Goal: Register for event/course

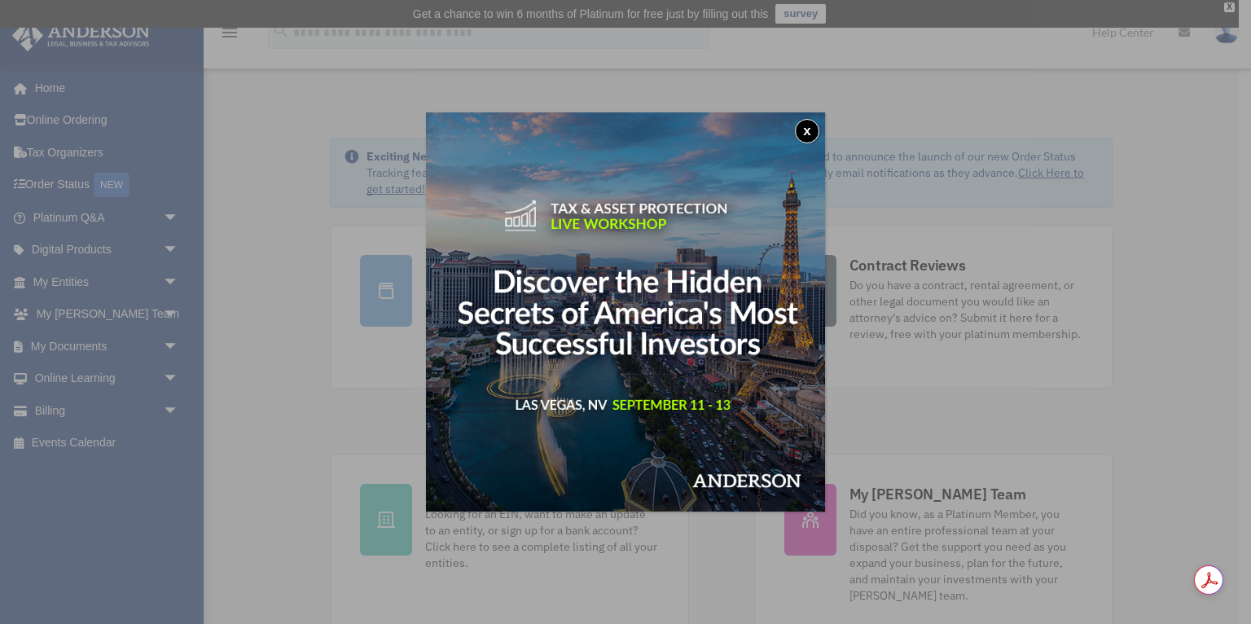
click at [809, 130] on button "x" at bounding box center [807, 131] width 24 height 24
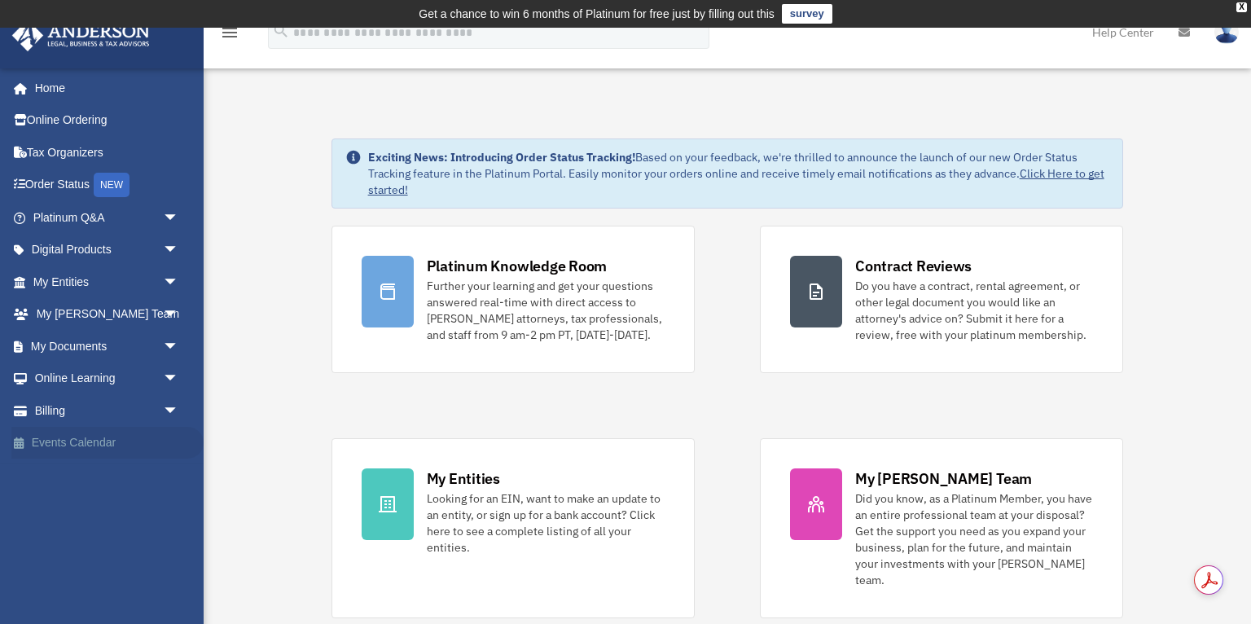
click at [87, 443] on link "Events Calendar" at bounding box center [107, 443] width 192 height 33
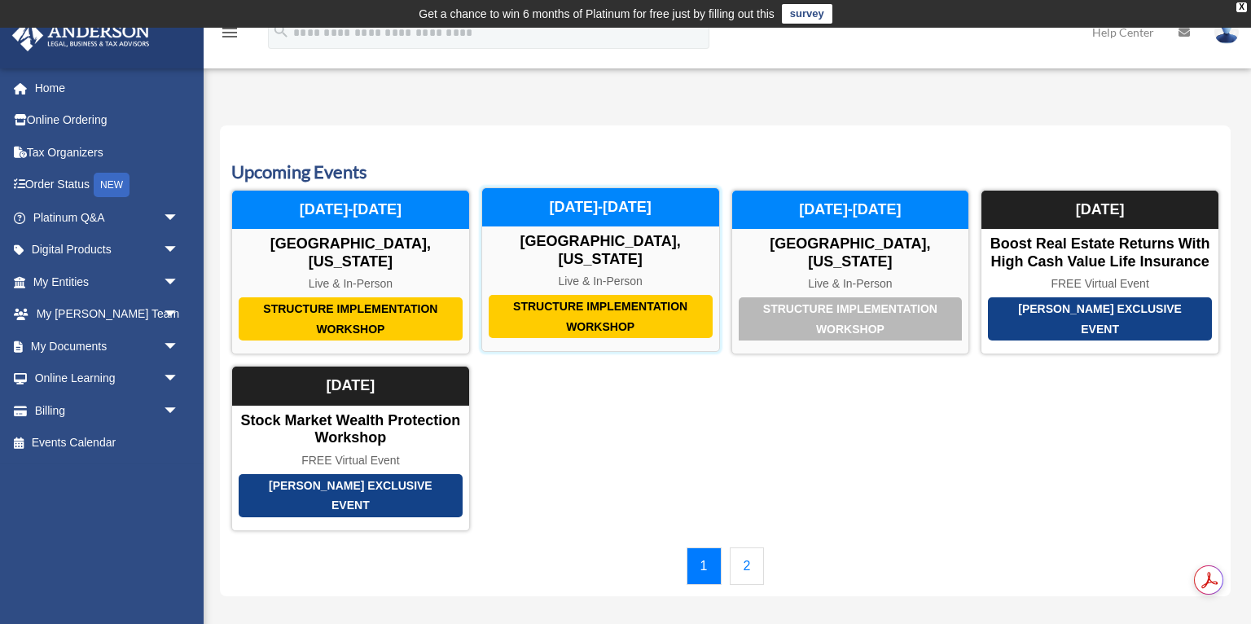
click at [629, 274] on div "Live & In-Person" at bounding box center [600, 281] width 237 height 14
click at [603, 251] on div "Structure Implementation Workshop [GEOGRAPHIC_DATA], [US_STATE] Live & In-Perso…" at bounding box center [600, 269] width 239 height 165
